Goal: Find specific page/section: Find specific page/section

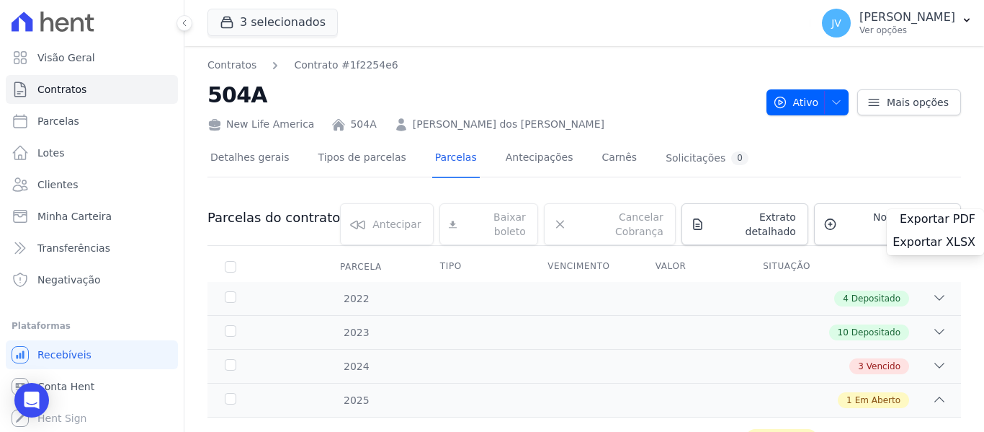
scroll to position [58, 0]
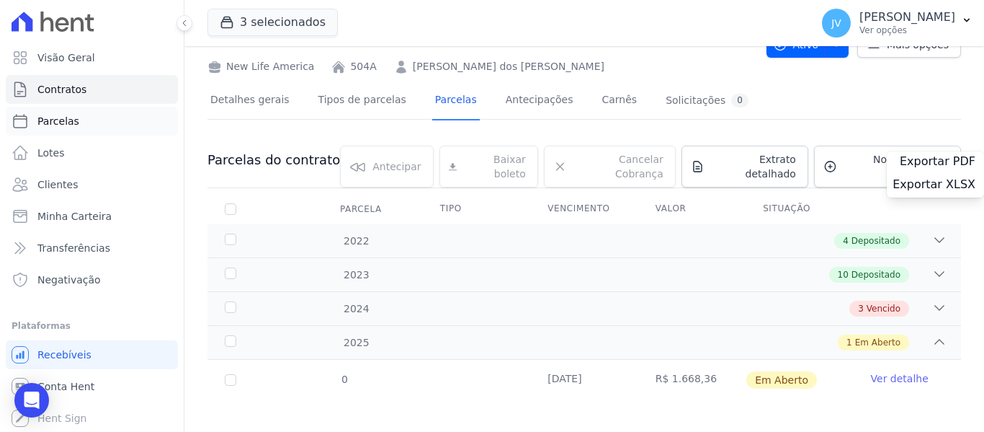
click at [68, 132] on link "Parcelas" at bounding box center [92, 121] width 172 height 29
select select
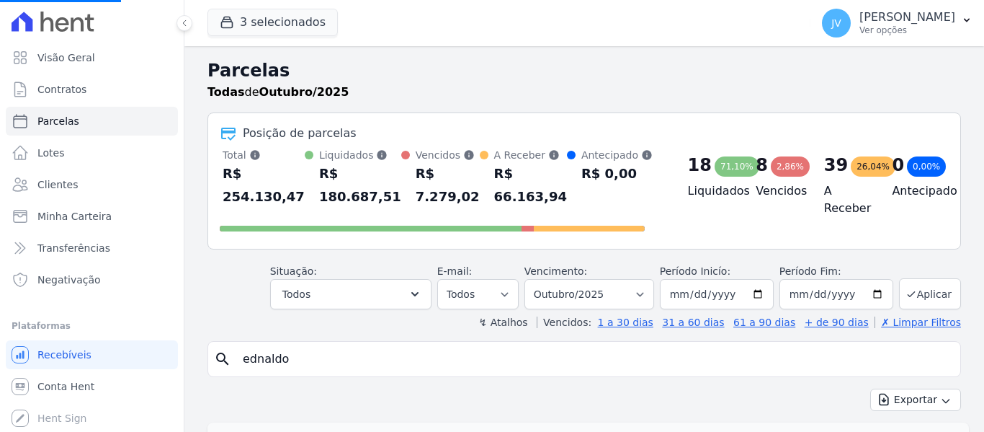
select select
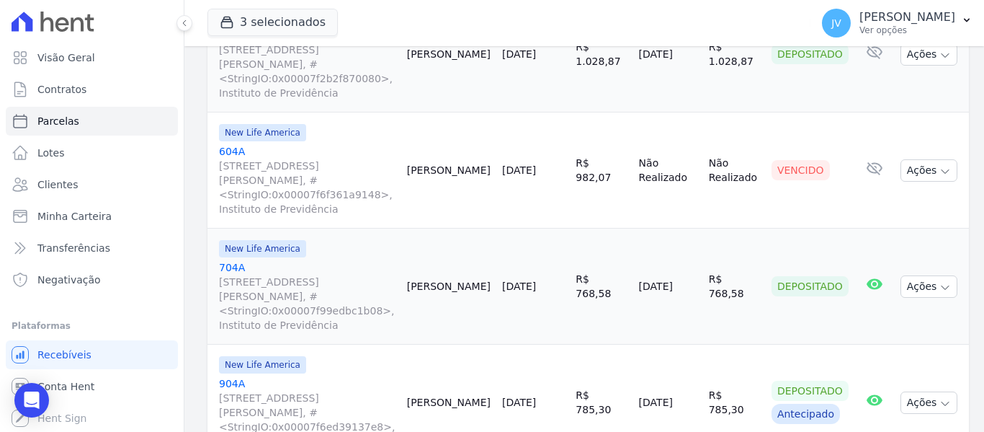
scroll to position [1063, 0]
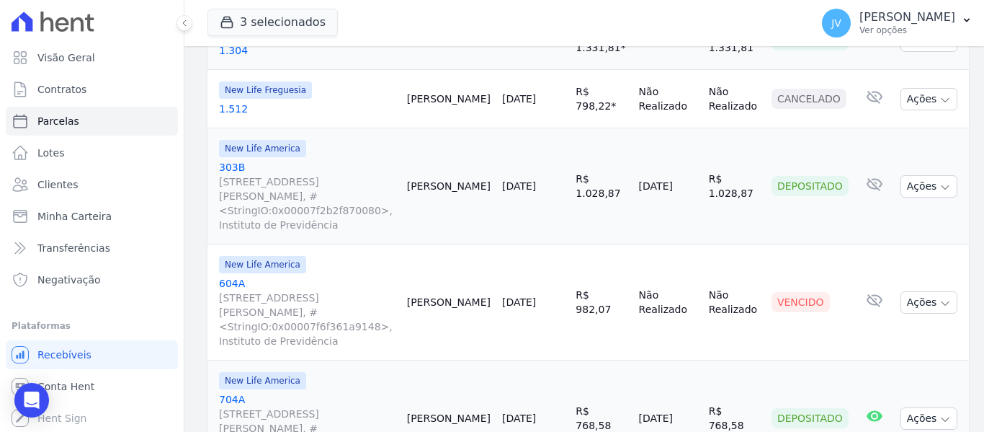
click at [300, 4] on div "3 selecionados Vicon - Vitoria Construções LTDA. New Life America New Life Freg…" at bounding box center [505, 23] width 597 height 48
click at [296, 19] on button "3 selecionados" at bounding box center [272, 22] width 130 height 27
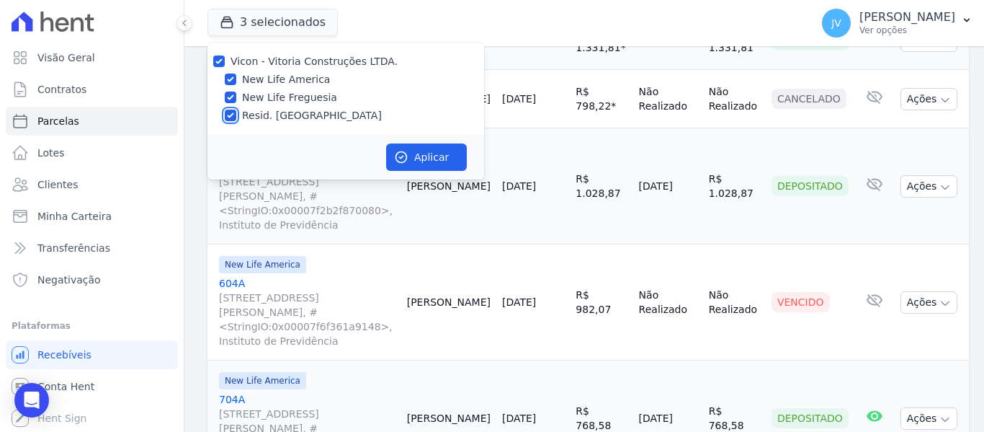
click at [234, 113] on input "Resid. [GEOGRAPHIC_DATA]" at bounding box center [231, 115] width 12 height 12
checkbox input "false"
click at [421, 149] on button "Aplicar" at bounding box center [426, 156] width 81 height 27
select select
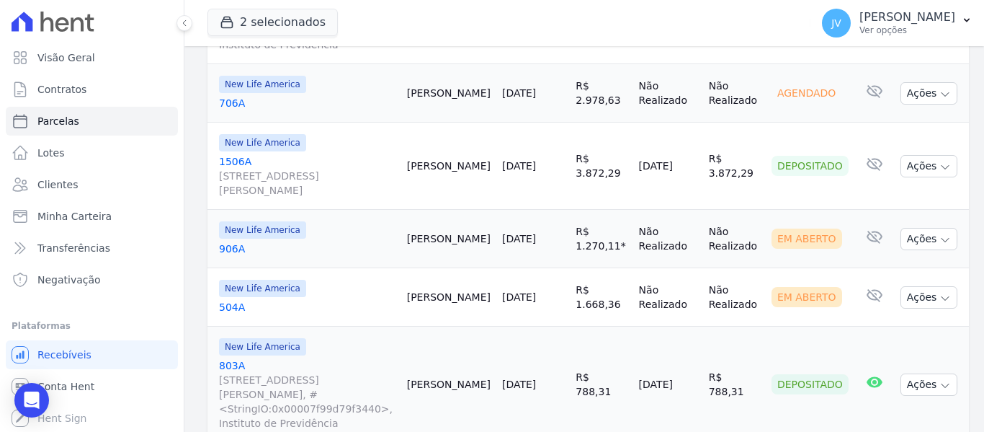
scroll to position [2066, 0]
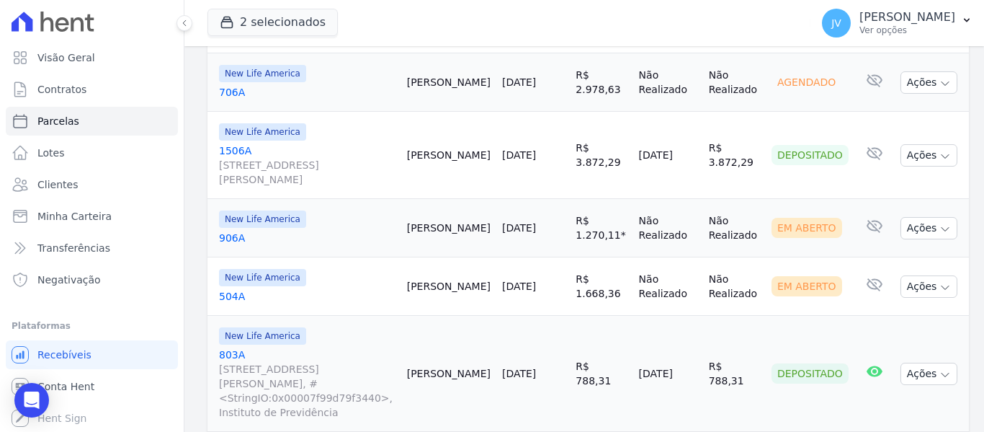
select select
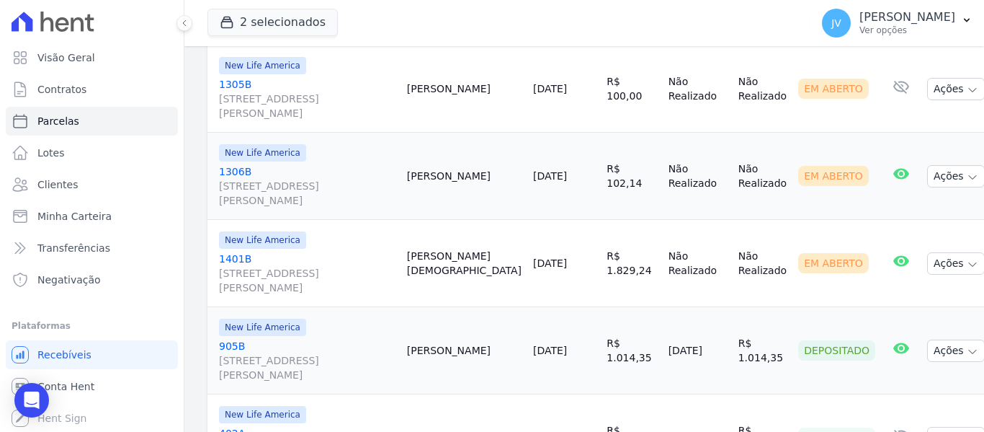
scroll to position [2003, 0]
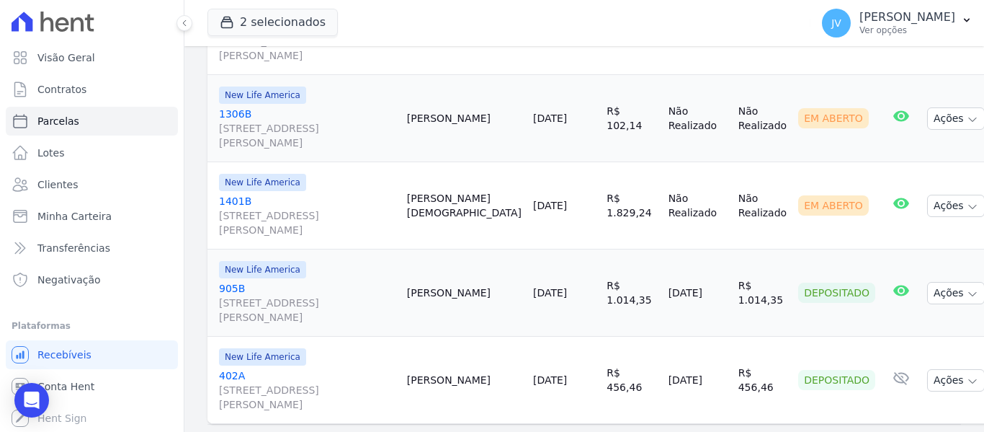
select select
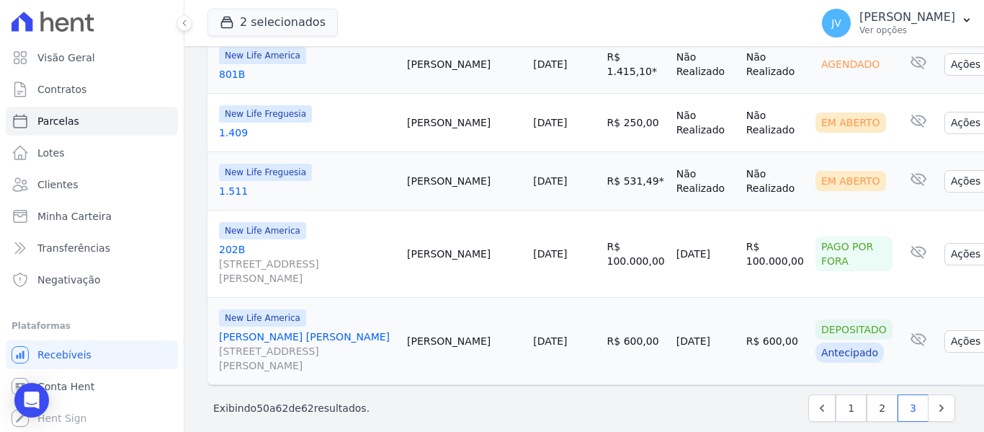
scroll to position [1039, 0]
click at [844, 393] on link "1" at bounding box center [851, 406] width 31 height 27
select select
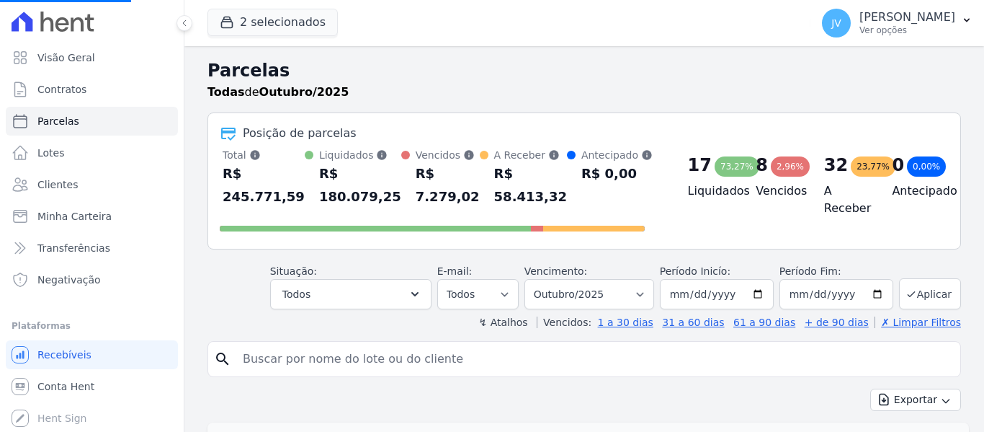
select select
